Goal: Information Seeking & Learning: Learn about a topic

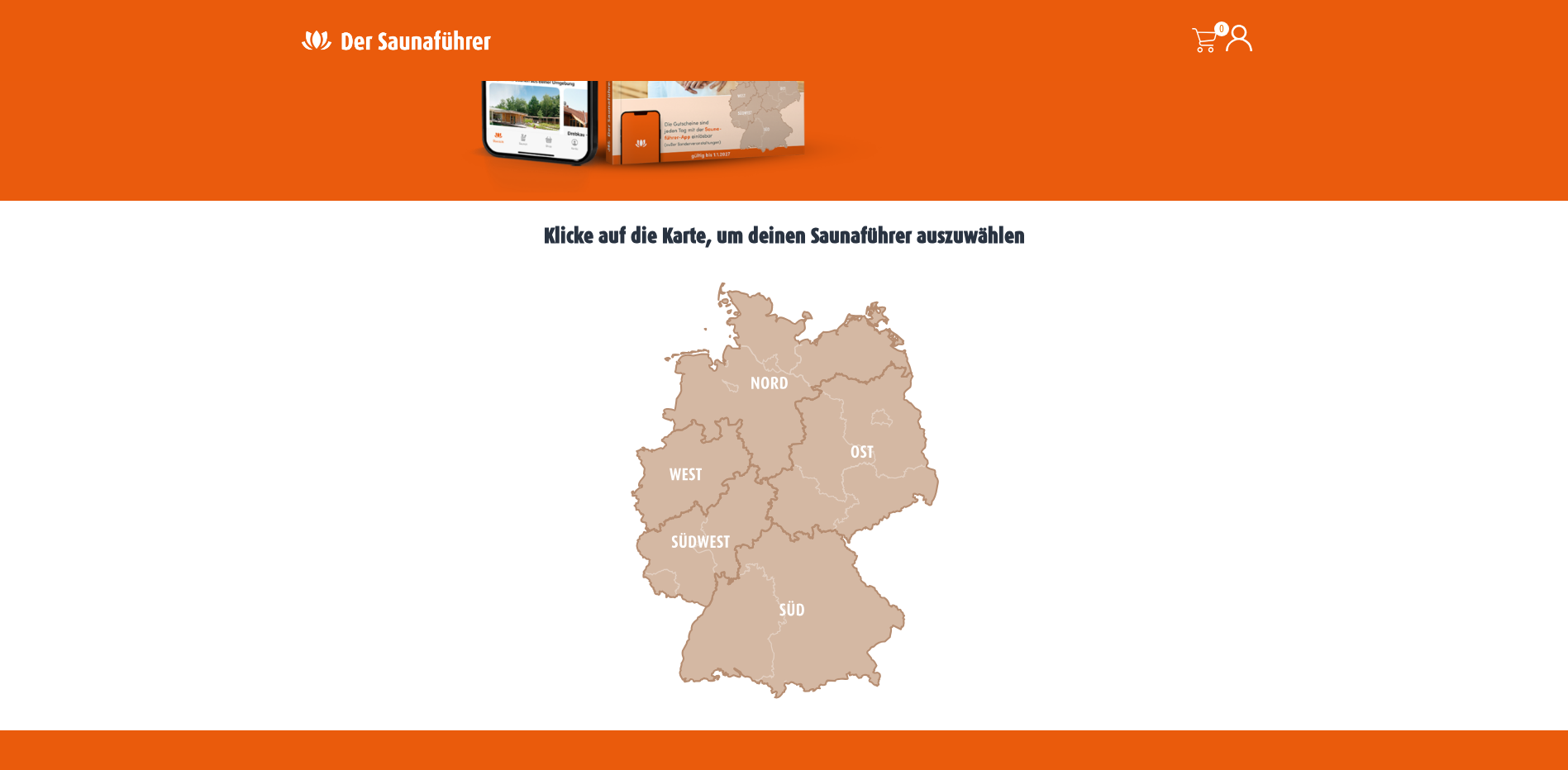
scroll to position [331, 0]
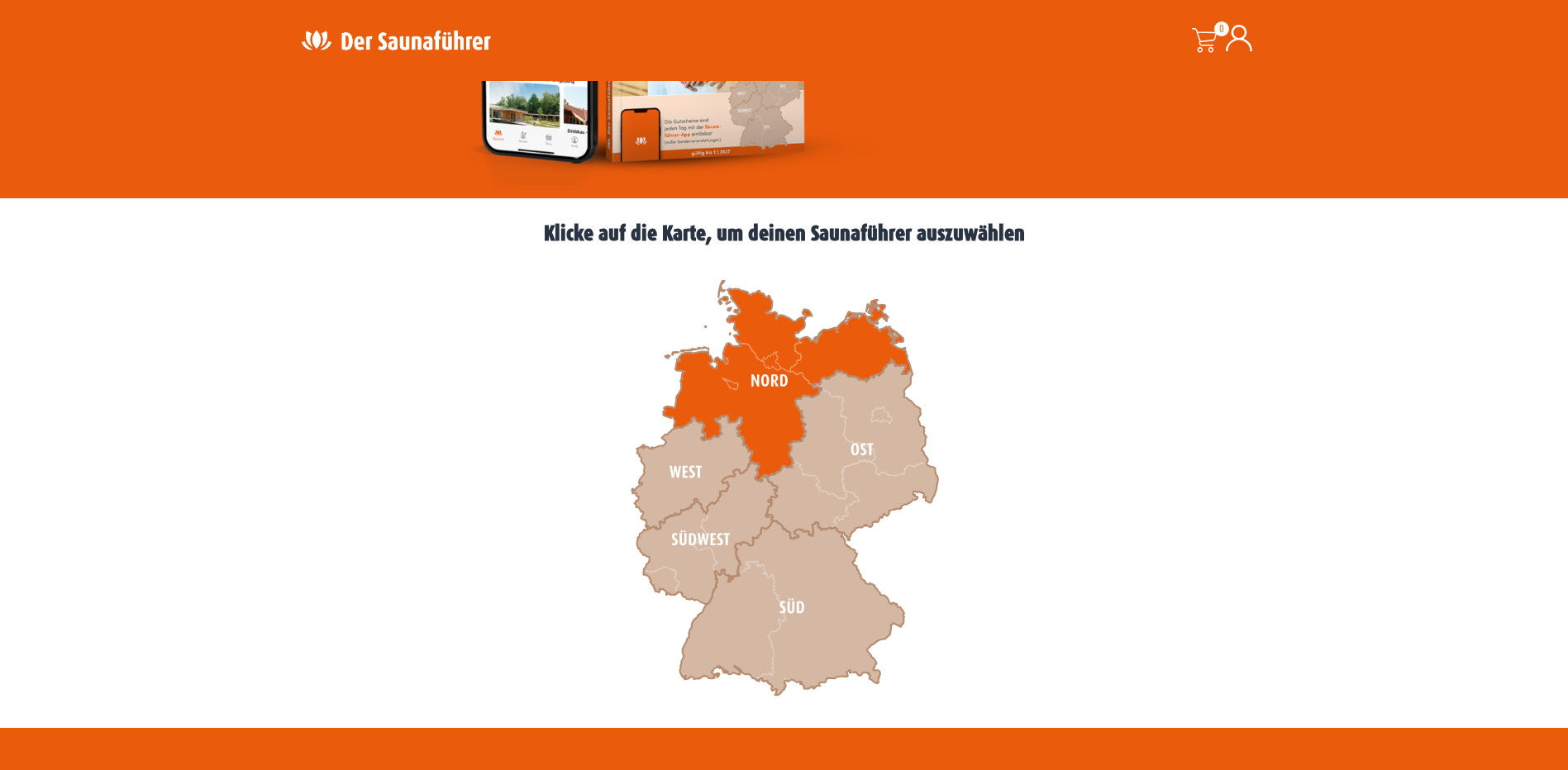
click at [765, 389] on icon at bounding box center [786, 381] width 248 height 200
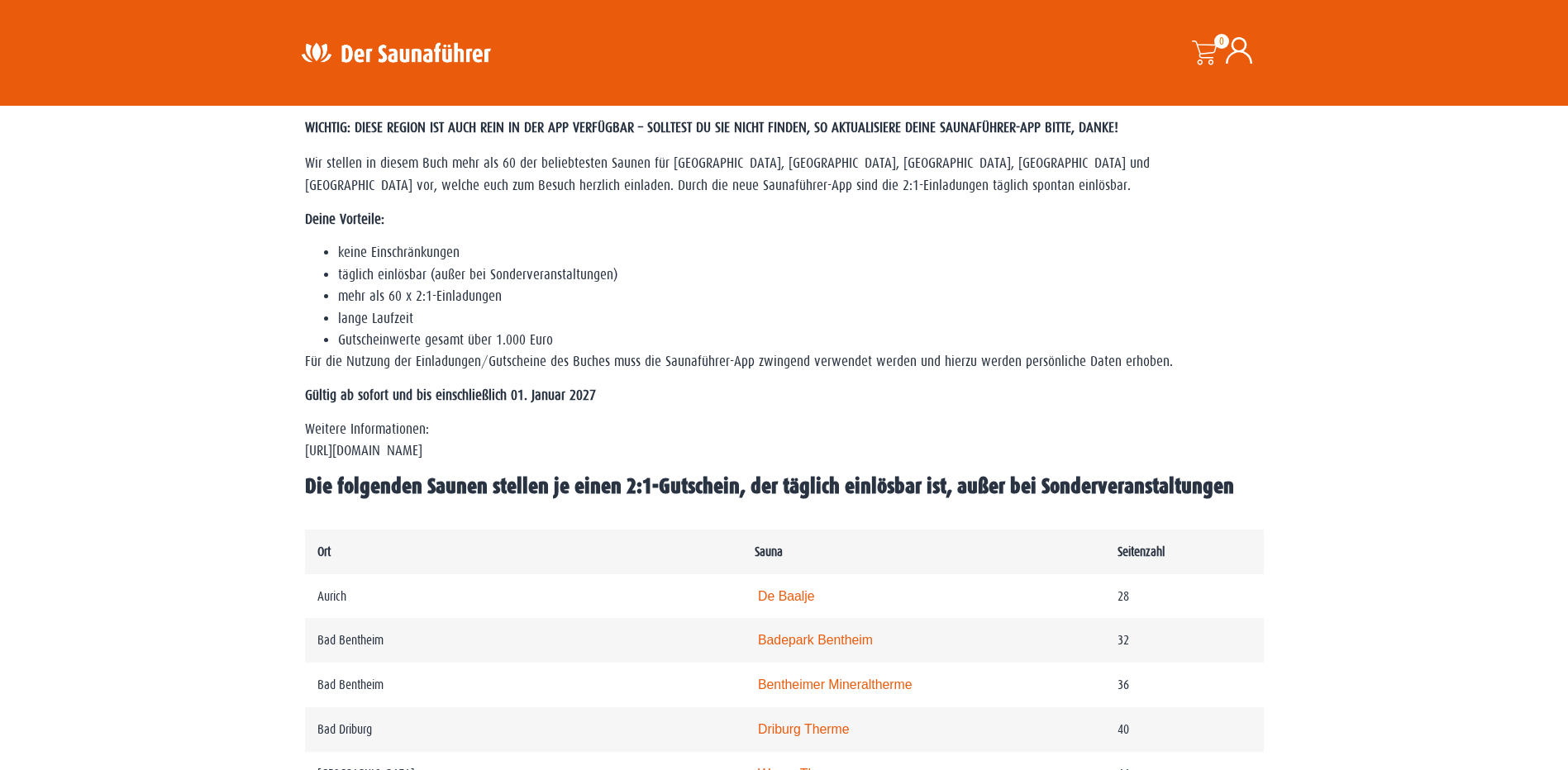
scroll to position [578, 0]
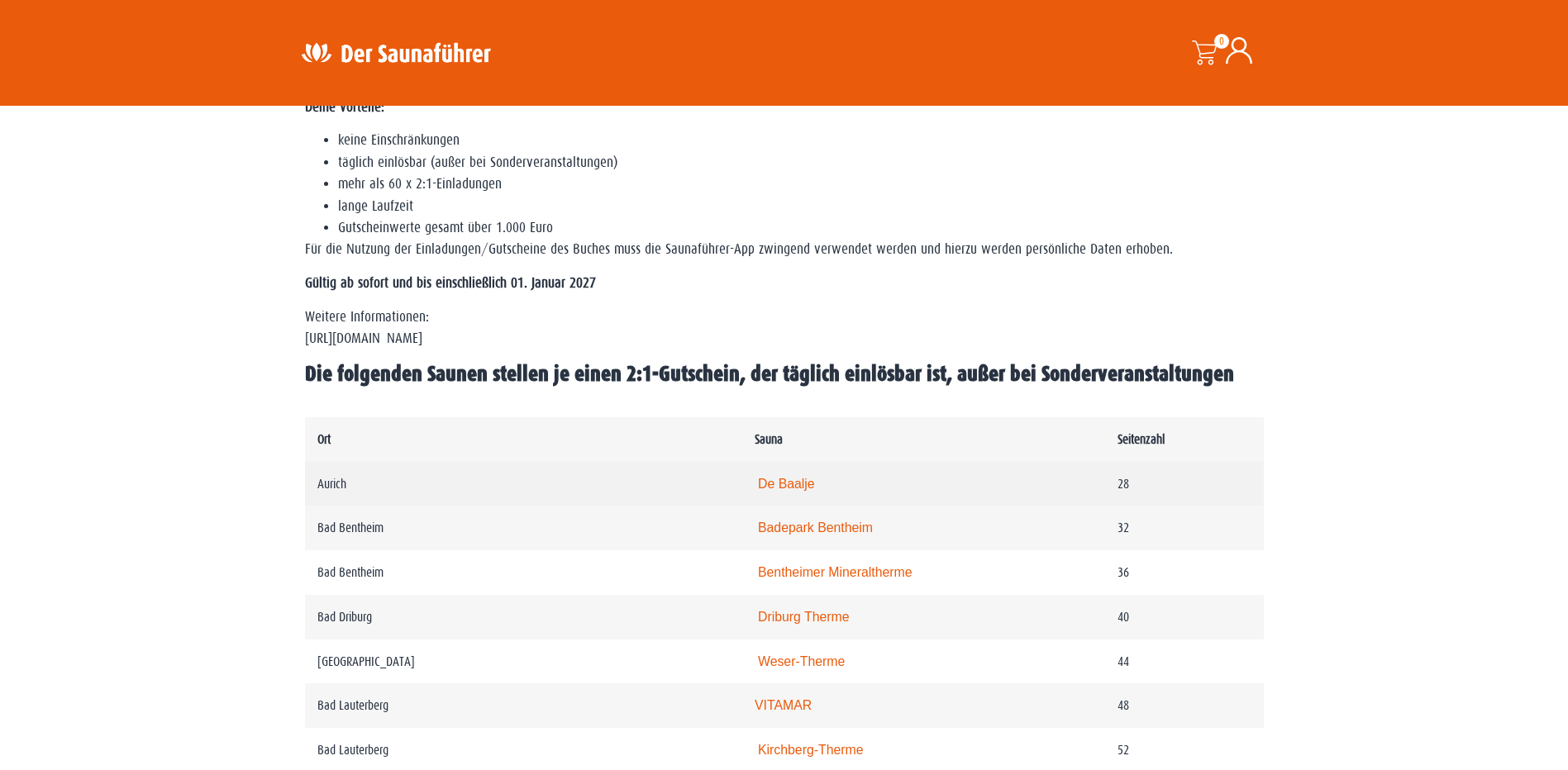
click at [783, 487] on link "De Baalje" at bounding box center [786, 484] width 57 height 14
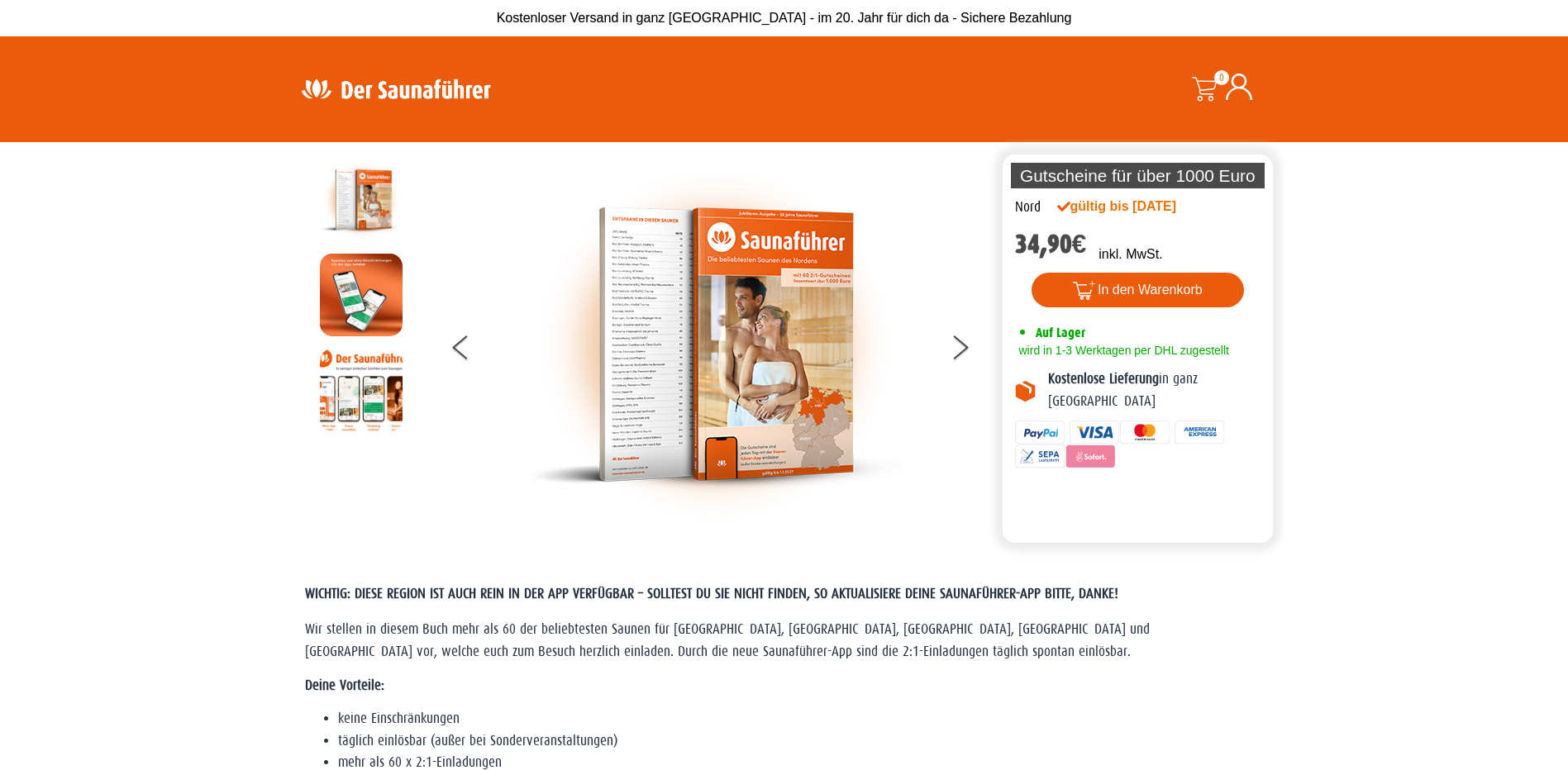
scroll to position [83, 0]
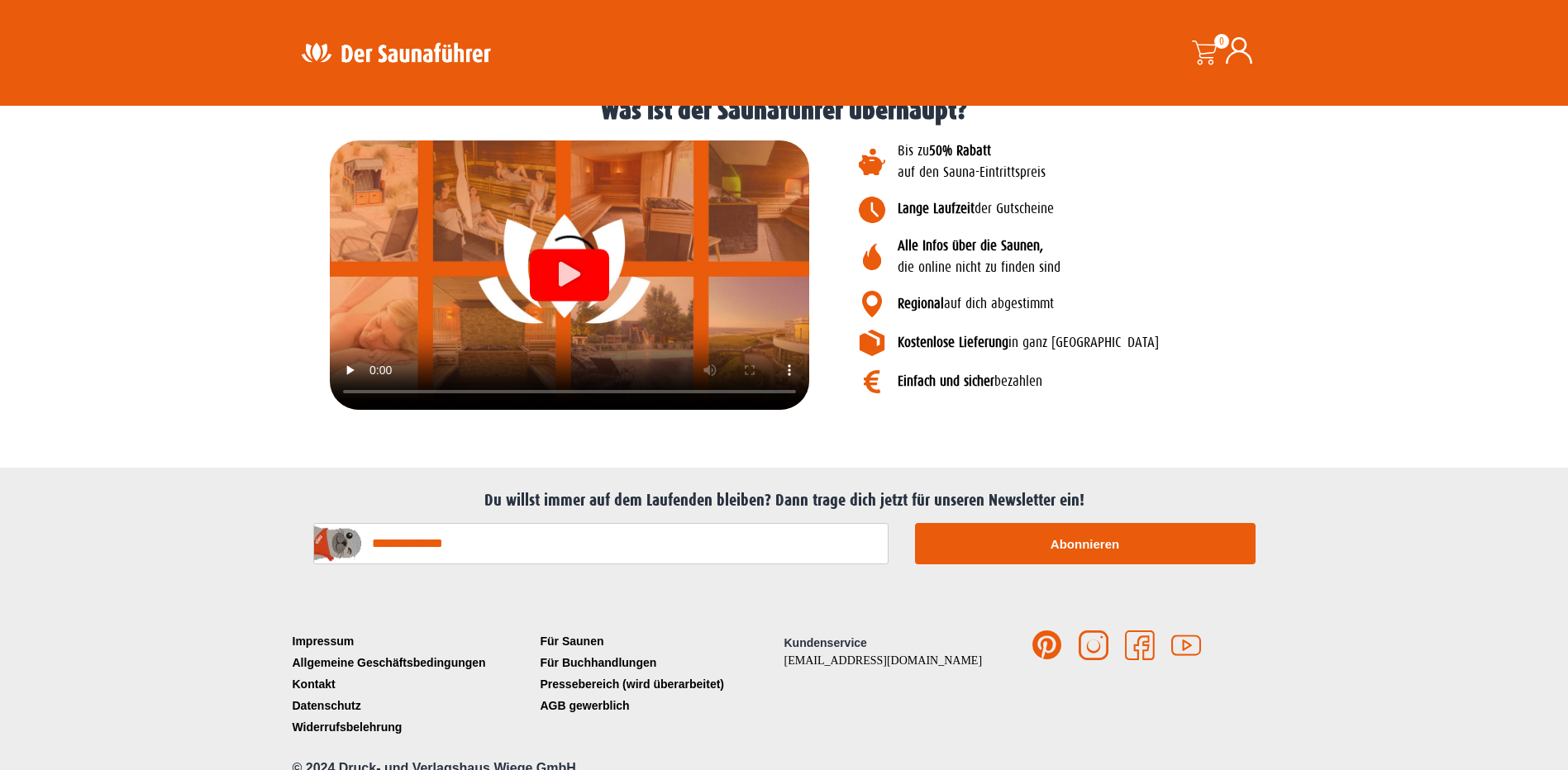
scroll to position [1887, 0]
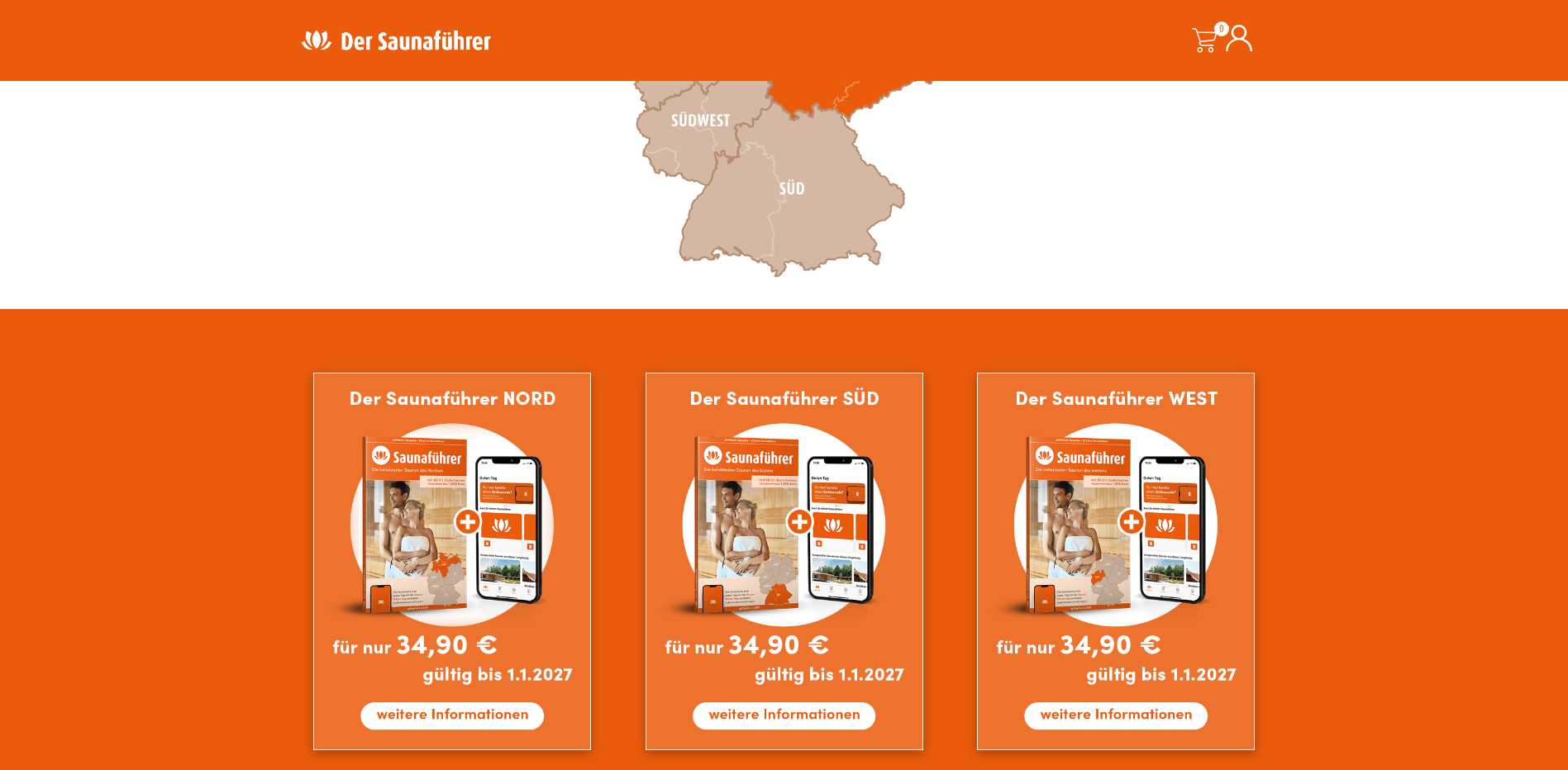
scroll to position [826, 0]
